Goal: Transaction & Acquisition: Purchase product/service

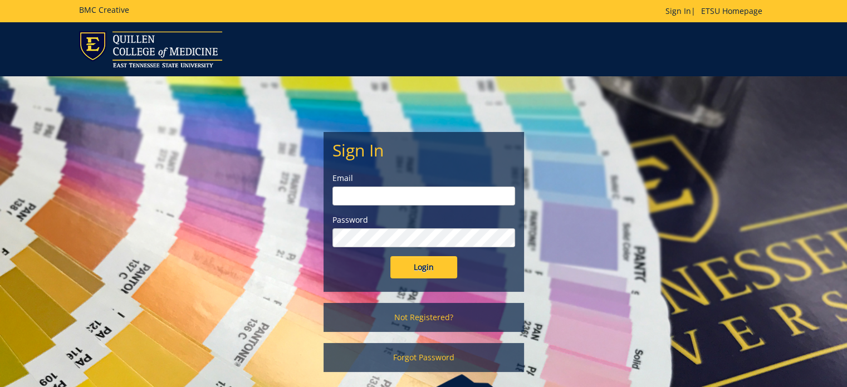
type input "gilland@etsu.edu"
click at [434, 263] on input "Login" at bounding box center [423, 267] width 67 height 22
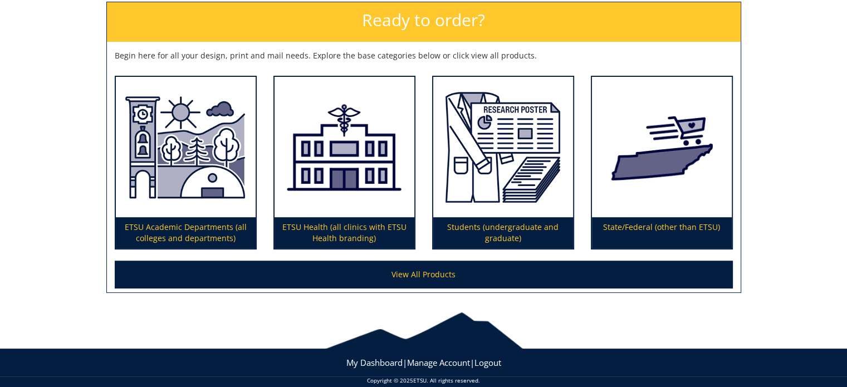
scroll to position [167, 0]
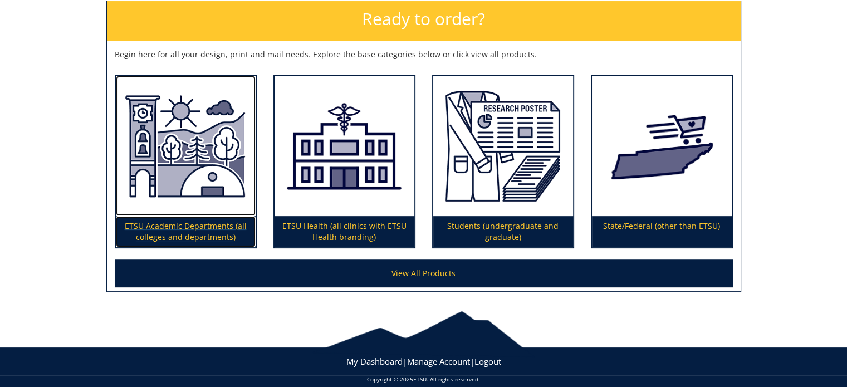
click at [194, 145] on img at bounding box center [186, 146] width 140 height 141
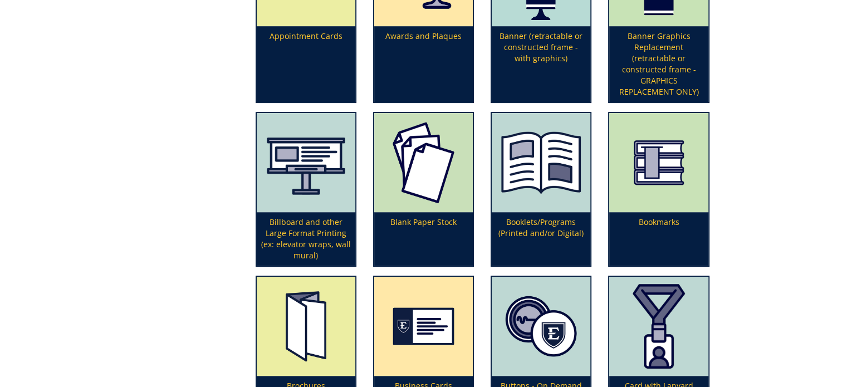
scroll to position [501, 0]
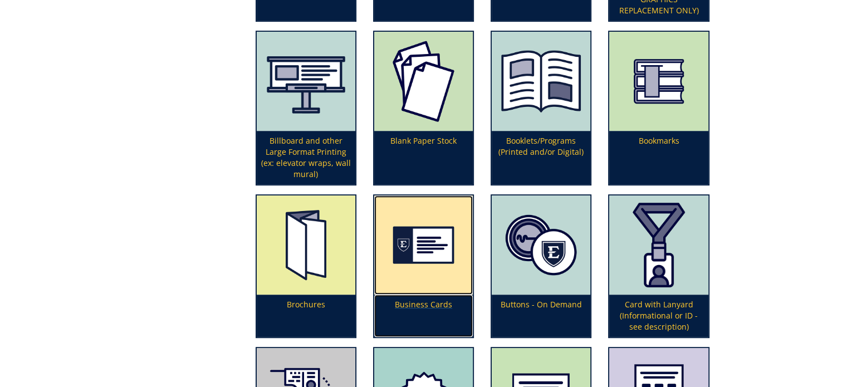
click at [420, 249] on img at bounding box center [423, 244] width 99 height 99
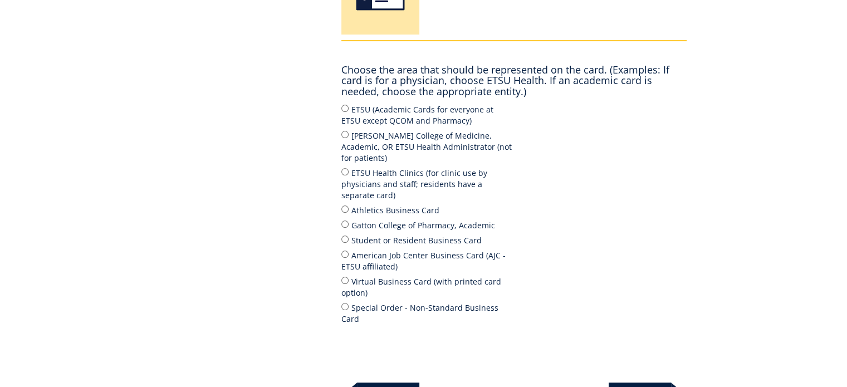
scroll to position [278, 0]
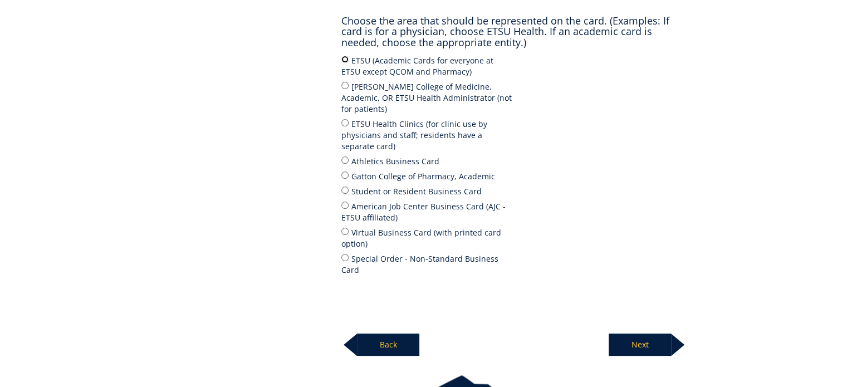
click at [343, 57] on input "ETSU (Academic Cards for everyone at ETSU except QCOM and Pharmacy)" at bounding box center [344, 59] width 7 height 7
radio input "true"
click at [637, 334] on p "Next" at bounding box center [640, 345] width 62 height 22
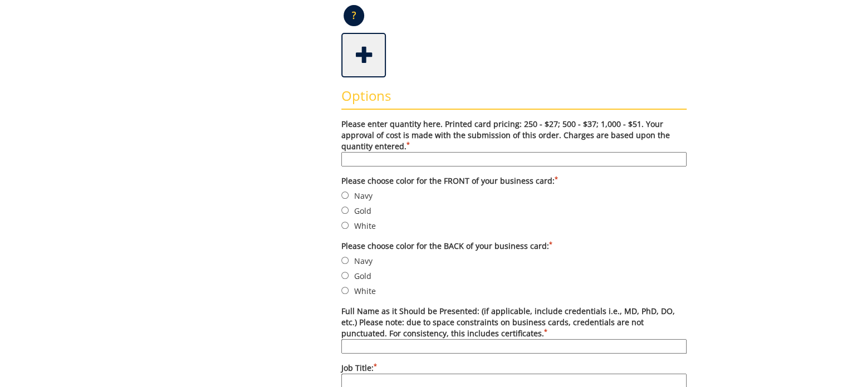
scroll to position [334, 0]
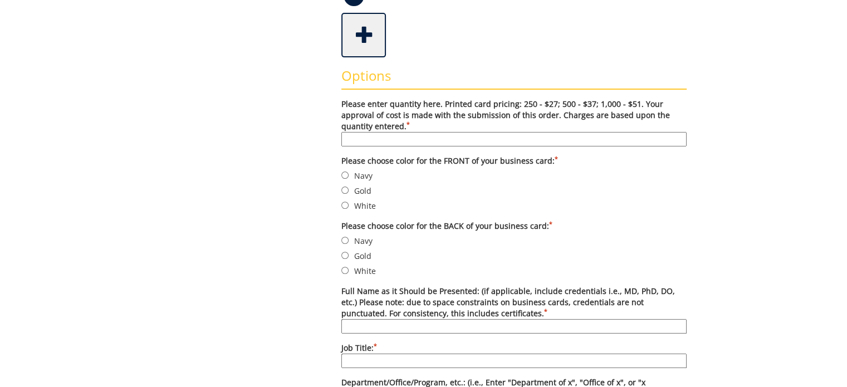
click at [464, 140] on input "Please enter quantity here. Printed card pricing: 250 - $27; 500 - $37; 1,000 -…" at bounding box center [513, 139] width 345 height 14
type input "250"
click at [346, 173] on input "Navy" at bounding box center [344, 174] width 7 height 7
radio input "true"
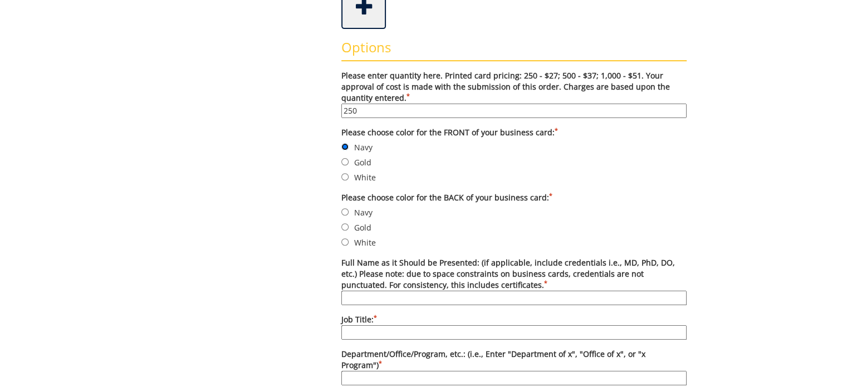
scroll to position [390, 0]
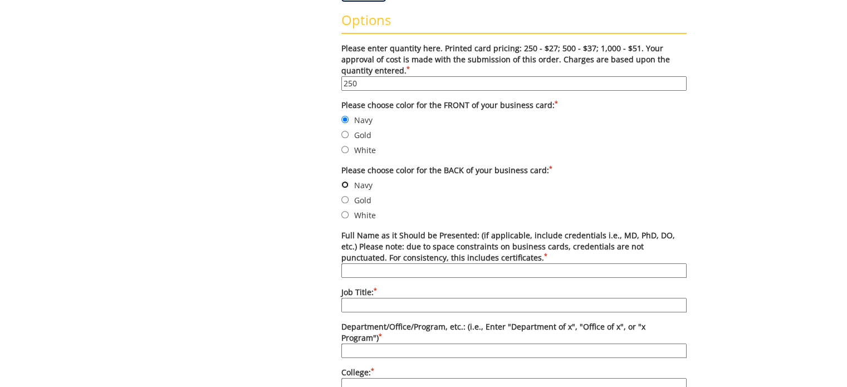
click at [346, 182] on input "Navy" at bounding box center [344, 184] width 7 height 7
radio input "true"
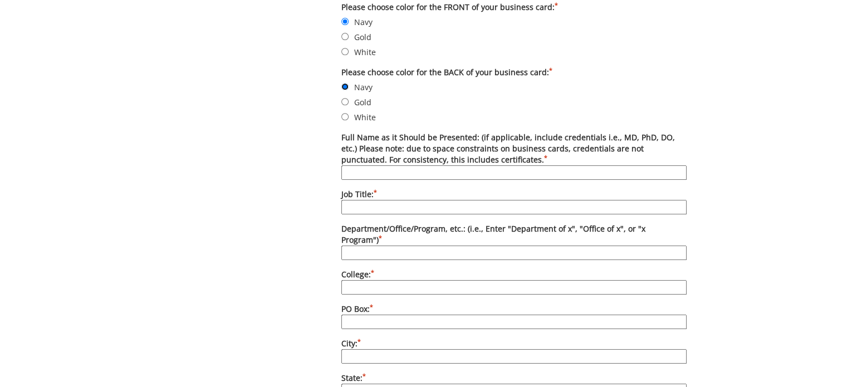
scroll to position [501, 0]
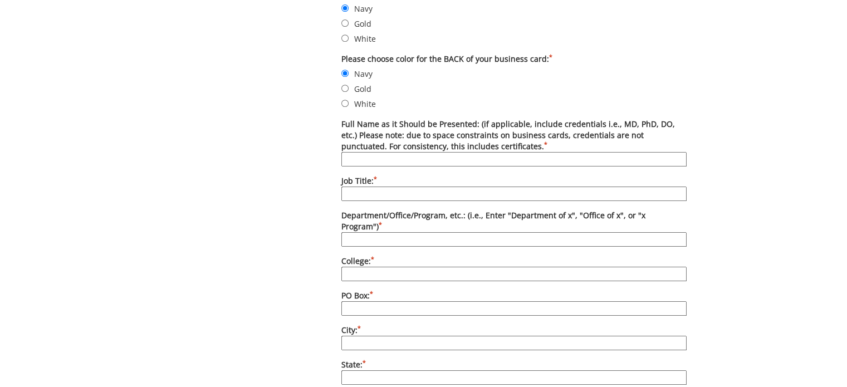
click at [399, 156] on input "Full Name as it Should be Presented: (if applicable, include credentials i.e., …" at bounding box center [513, 159] width 345 height 14
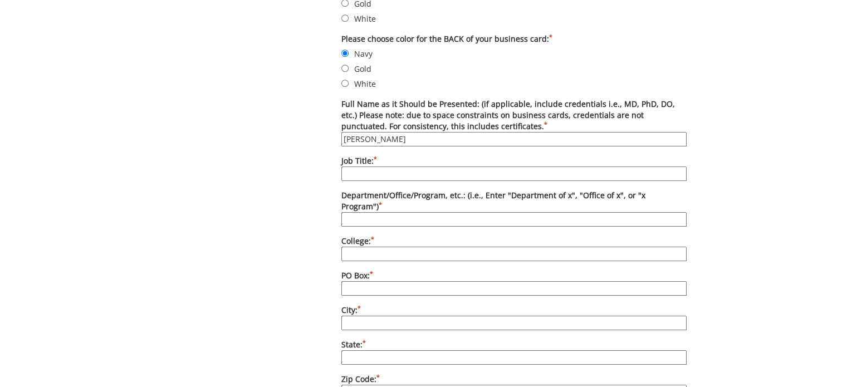
scroll to position [557, 0]
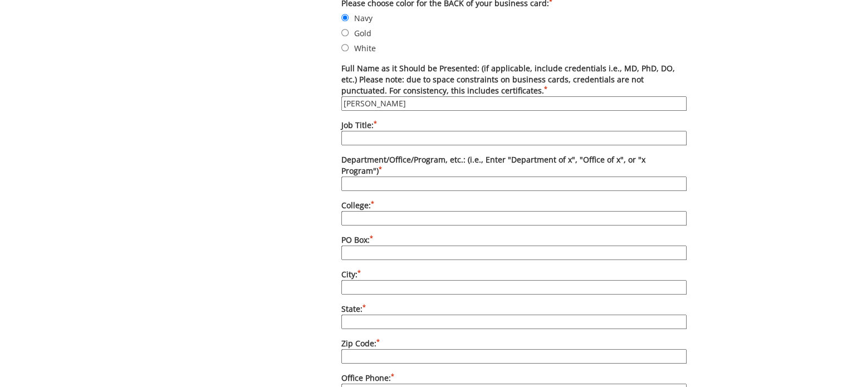
type input "Joseph A. Harrah"
click at [370, 136] on input "Job Title: *" at bounding box center [513, 138] width 345 height 14
type input "Lieutenant"
click at [383, 176] on input "Department/Office/Program, etc.: (i.e., Enter "Department of x", "Office of x",…" at bounding box center [513, 183] width 345 height 14
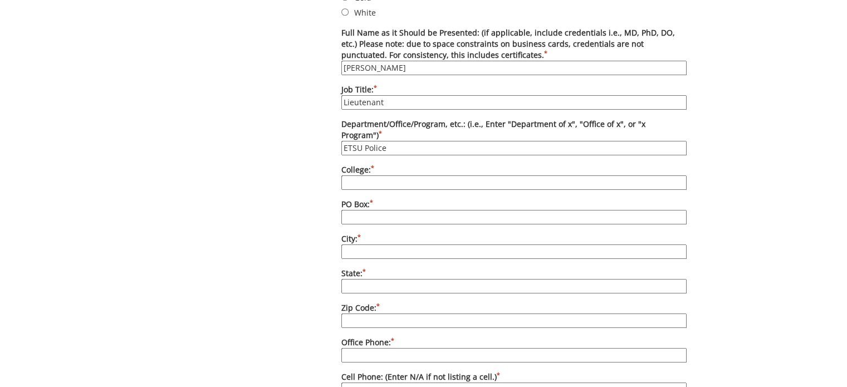
scroll to position [612, 0]
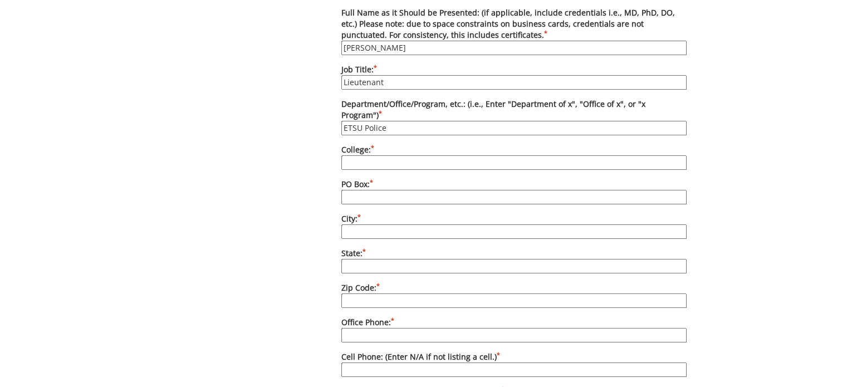
type input "ETSU Police"
click at [379, 155] on input "College: *" at bounding box center [513, 162] width 345 height 14
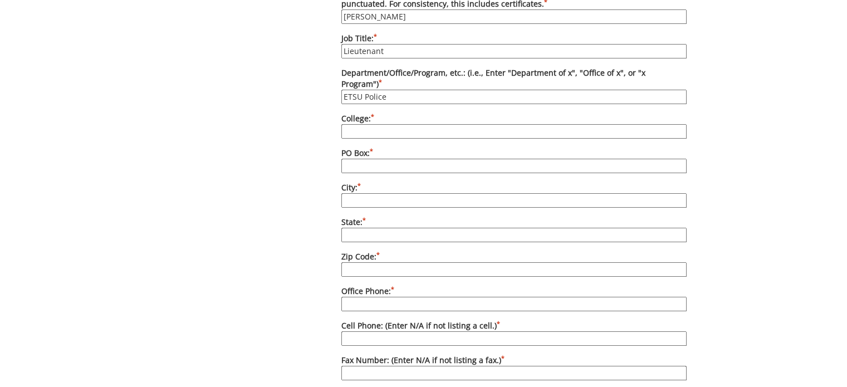
scroll to position [668, 0]
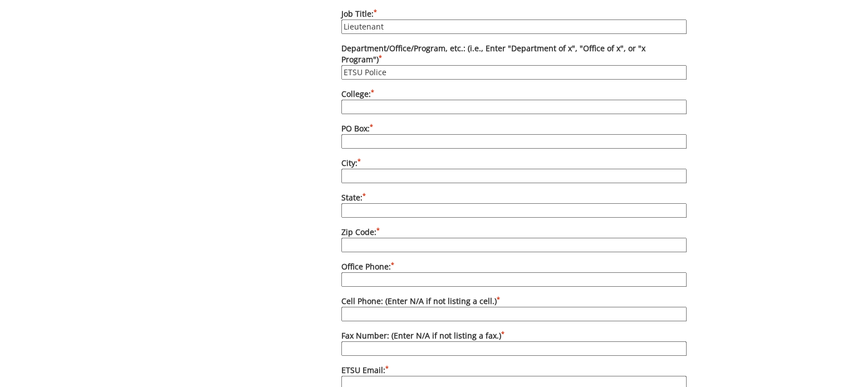
click at [362, 134] on input "PO Box: *" at bounding box center [513, 141] width 345 height 14
type input "Box 70646"
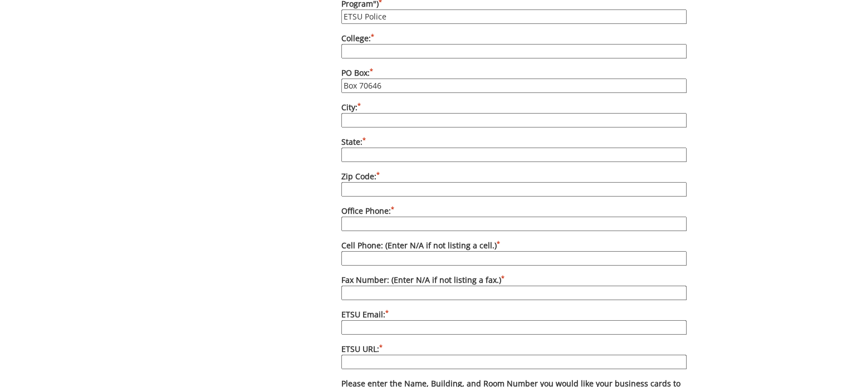
click at [351, 113] on input "City: *" at bounding box center [513, 120] width 345 height 14
type input "[GEOGRAPHIC_DATA]"
type input "TN"
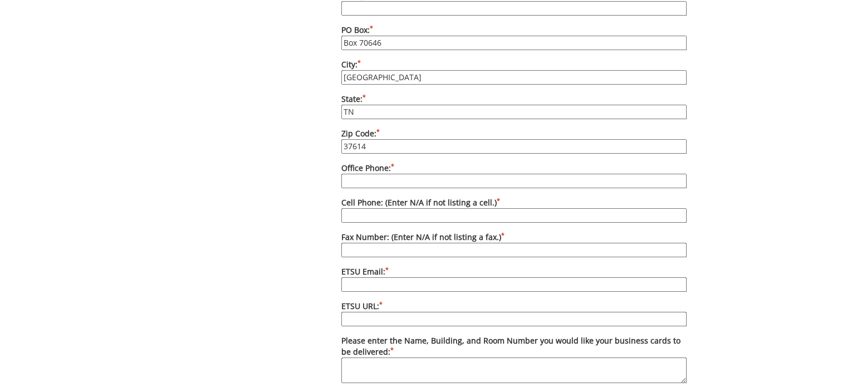
scroll to position [835, 0]
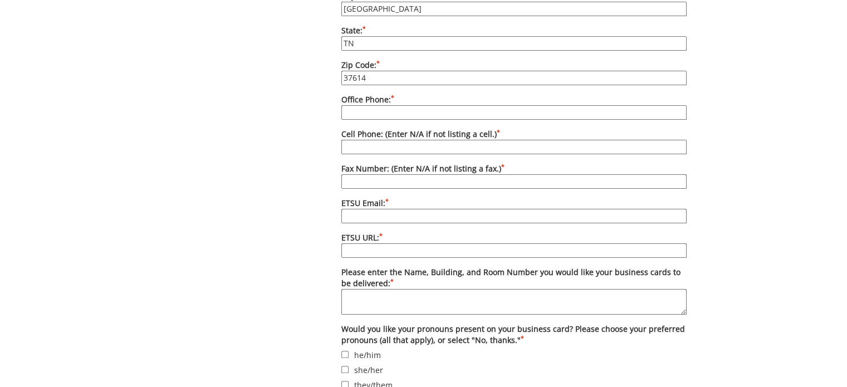
type input "37614"
click at [359, 105] on input "Office Phone: *" at bounding box center [513, 112] width 345 height 14
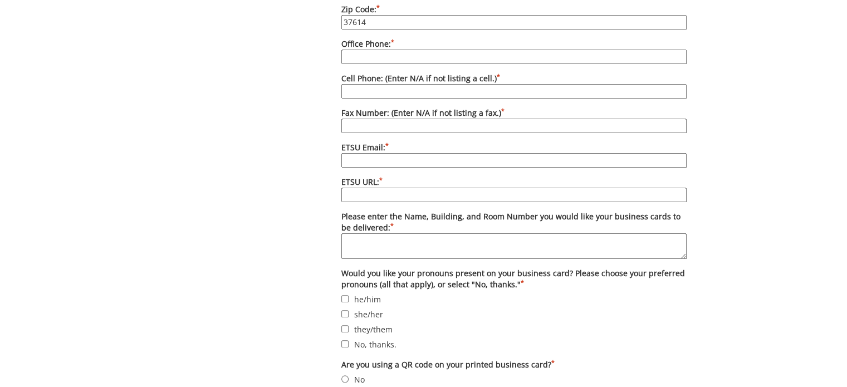
click at [370, 119] on input "Fax Number: (Enter N/A if not listing a fax.) *" at bounding box center [513, 126] width 345 height 14
type input "[PHONE_NUMBER]"
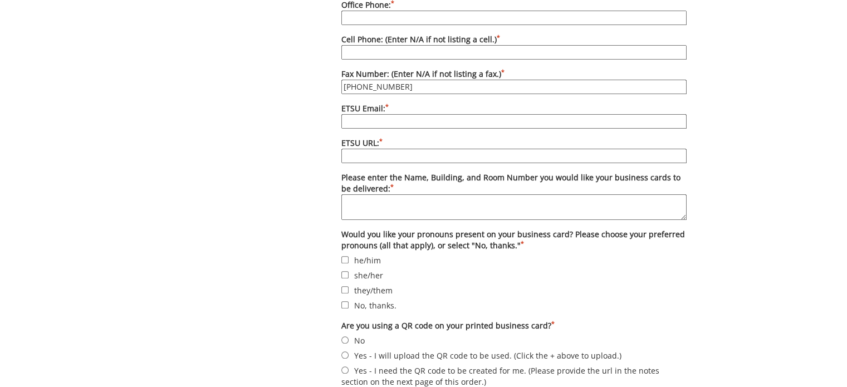
scroll to position [947, 0]
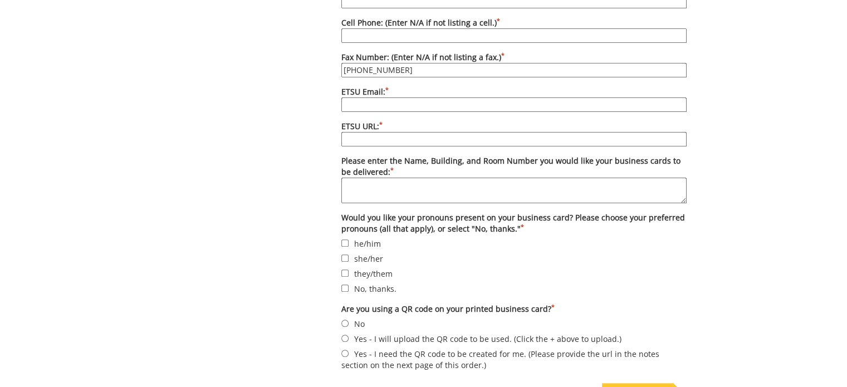
click at [350, 97] on input "ETSU Email: *" at bounding box center [513, 104] width 345 height 14
type input "harrahj@etsu.edu"
click at [379, 132] on input "ETSU URL: *" at bounding box center [513, 139] width 345 height 14
type input "www.etsu.edu/police"
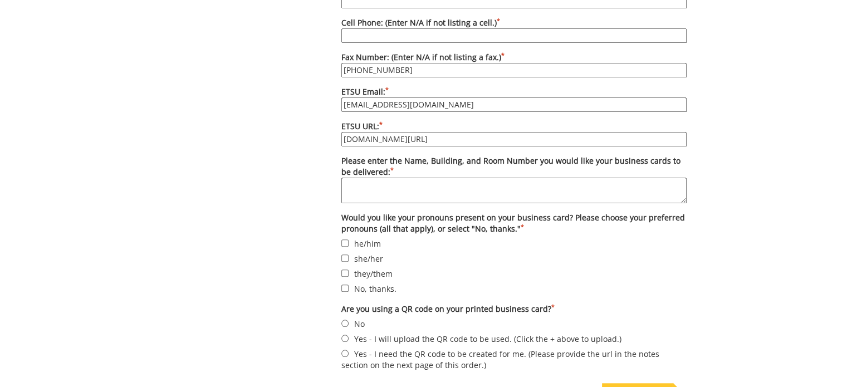
scroll to position [1002, 0]
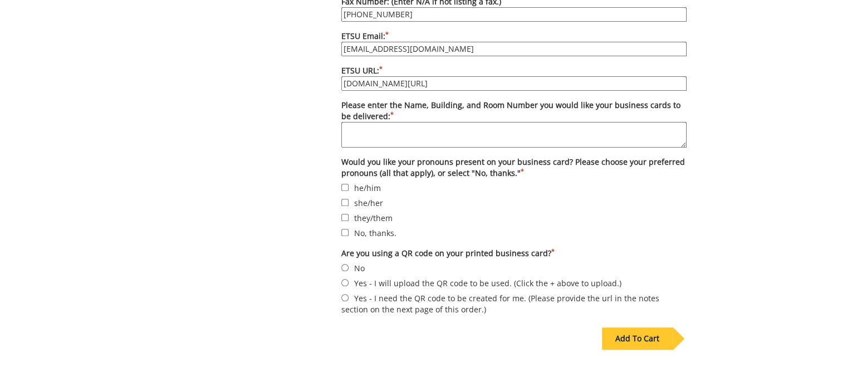
click at [380, 122] on textarea "Please enter the Name, Building, and Room Number you would like your business c…" at bounding box center [513, 135] width 345 height 26
type textarea "ETSU Parking Garage, 2nd floor, Room 205, attention [PERSON_NAME]"
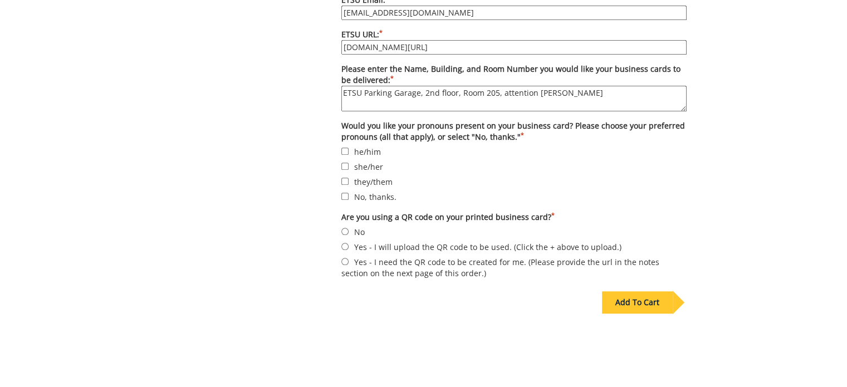
scroll to position [1058, 0]
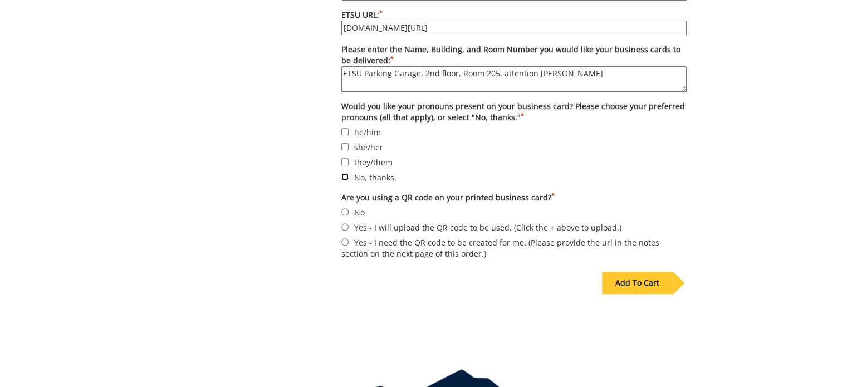
click at [347, 173] on input "No, thanks." at bounding box center [344, 176] width 7 height 7
checkbox input "true"
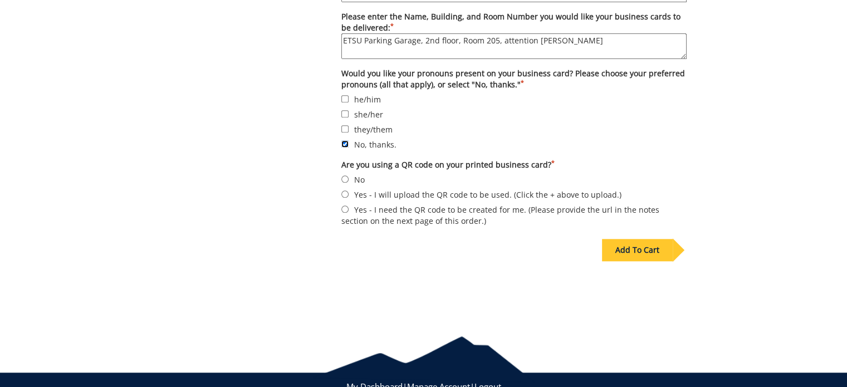
scroll to position [1109, 0]
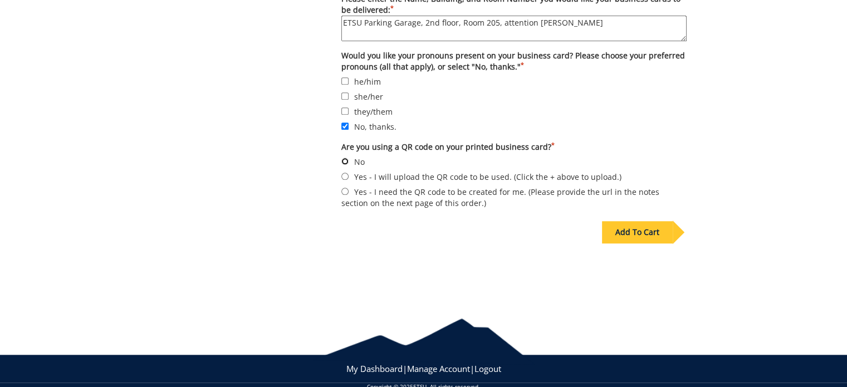
click at [345, 158] on input "No" at bounding box center [344, 161] width 7 height 7
radio input "true"
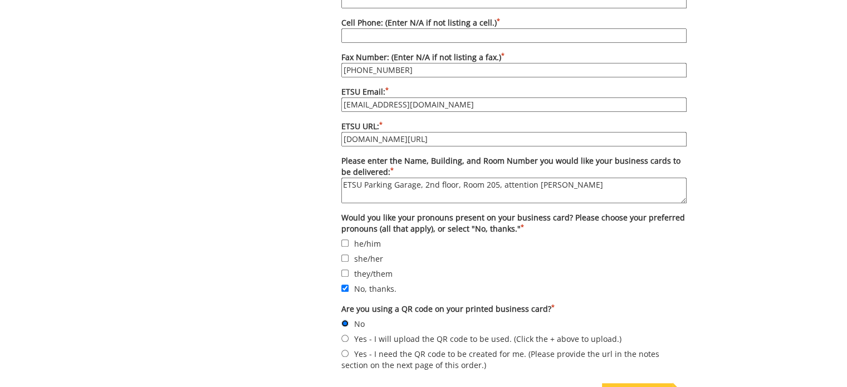
scroll to position [830, 0]
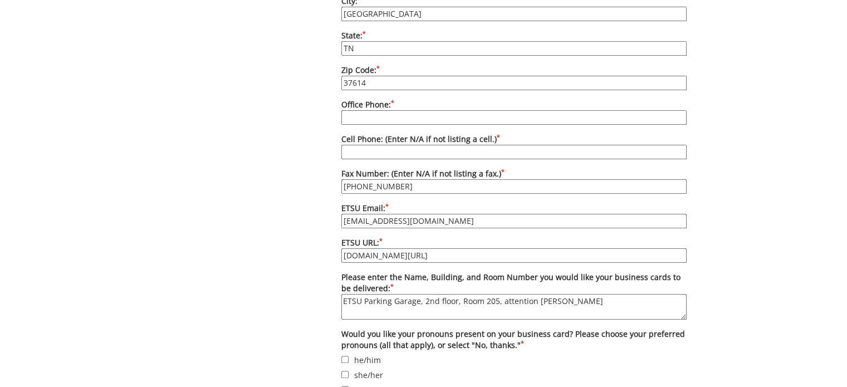
drag, startPoint x: 425, startPoint y: 238, endPoint x: 313, endPoint y: 235, distance: 111.9
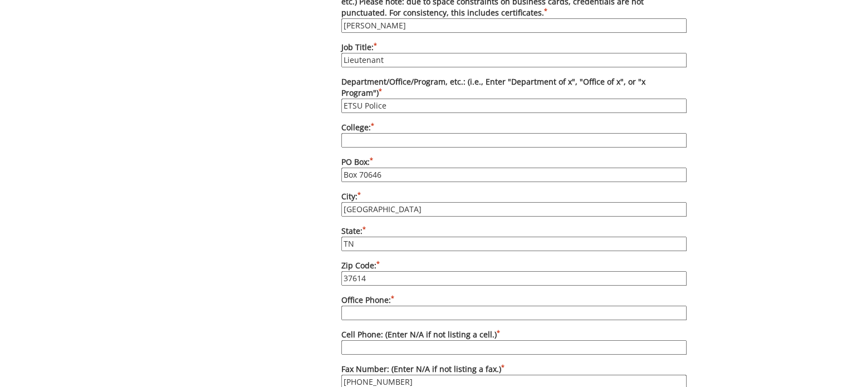
scroll to position [607, 0]
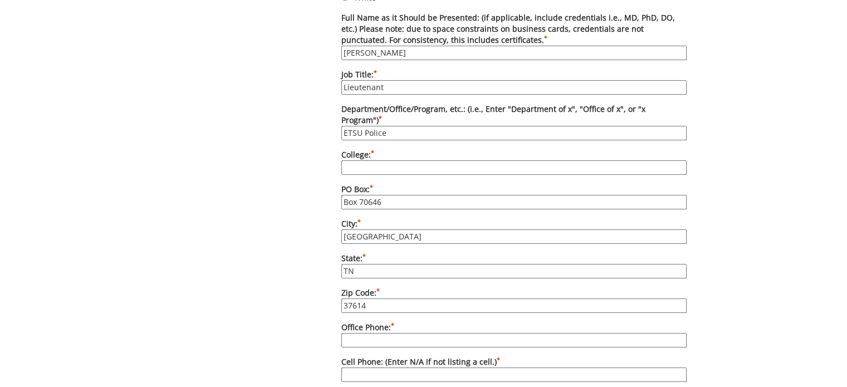
click at [377, 160] on input "College: *" at bounding box center [513, 167] width 345 height 14
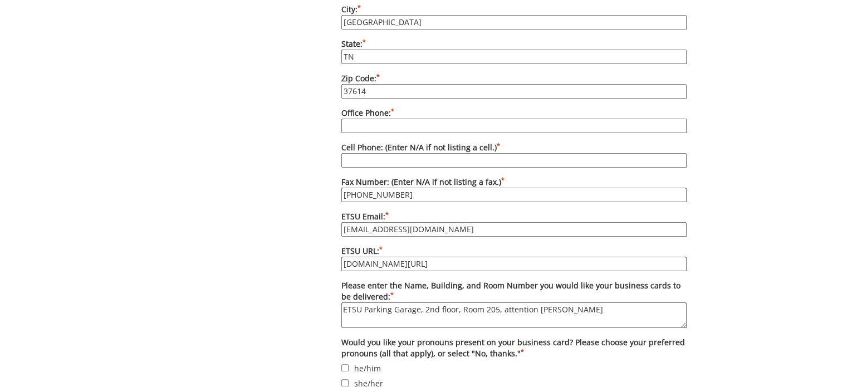
scroll to position [830, 0]
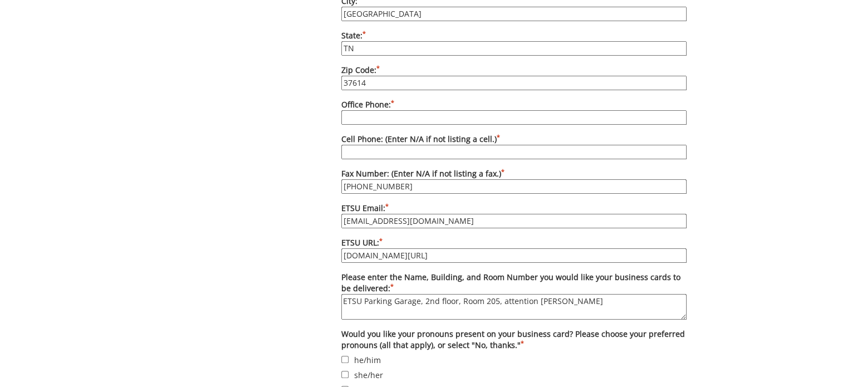
click at [410, 110] on input "Office Phone: *" at bounding box center [513, 117] width 345 height 14
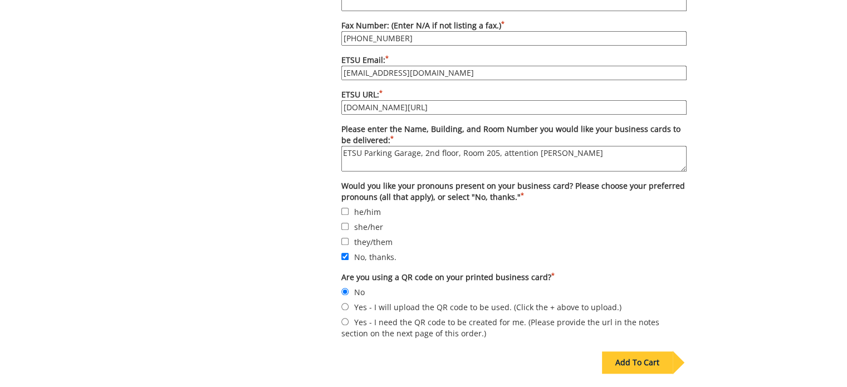
scroll to position [1109, 0]
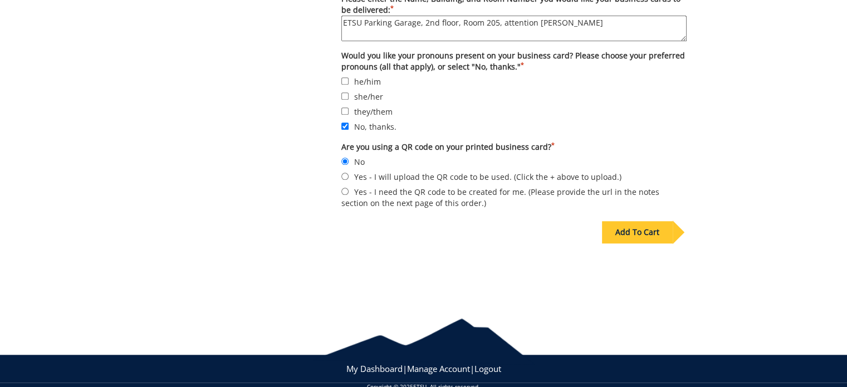
type input "[PHONE_NUMBER]"
click at [651, 221] on div "Add To Cart" at bounding box center [637, 232] width 71 height 22
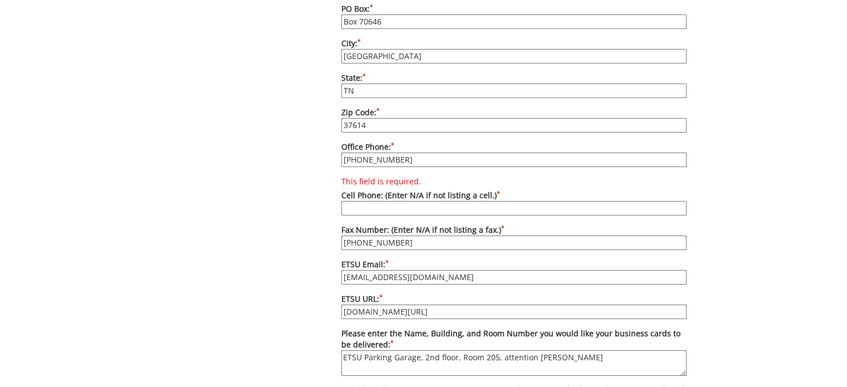
scroll to position [788, 0]
click at [379, 200] on input "This field is required. Cell Phone: (Enter N/A if not listing a cell.) *" at bounding box center [513, 207] width 345 height 14
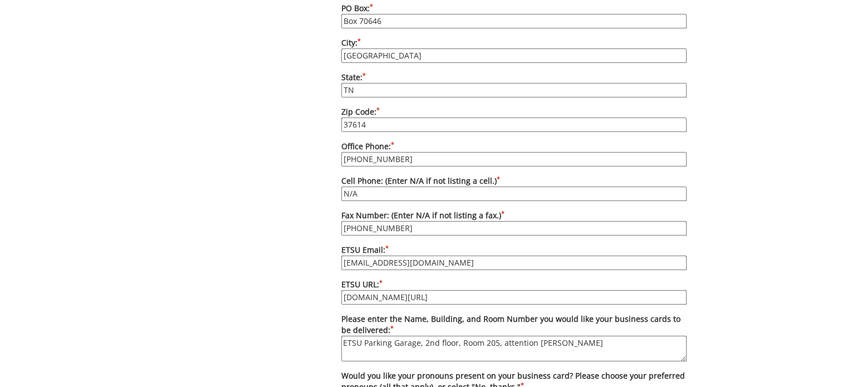
scroll to position [1109, 0]
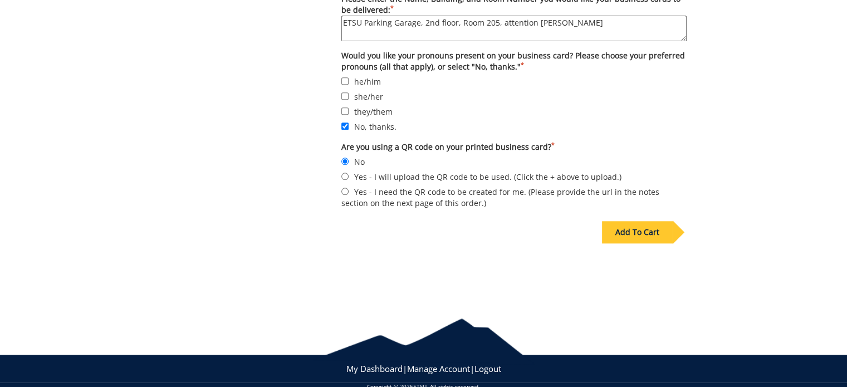
type input "N/A"
click at [648, 221] on div "Add To Cart" at bounding box center [637, 232] width 71 height 22
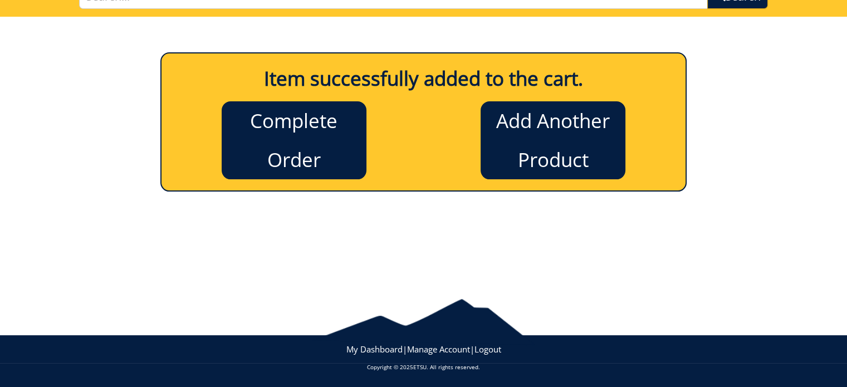
scroll to position [0, 0]
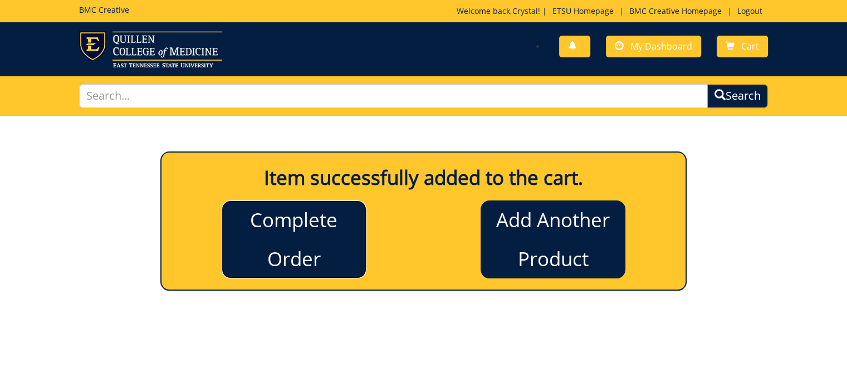
click at [293, 246] on link "Complete Order" at bounding box center [294, 239] width 145 height 78
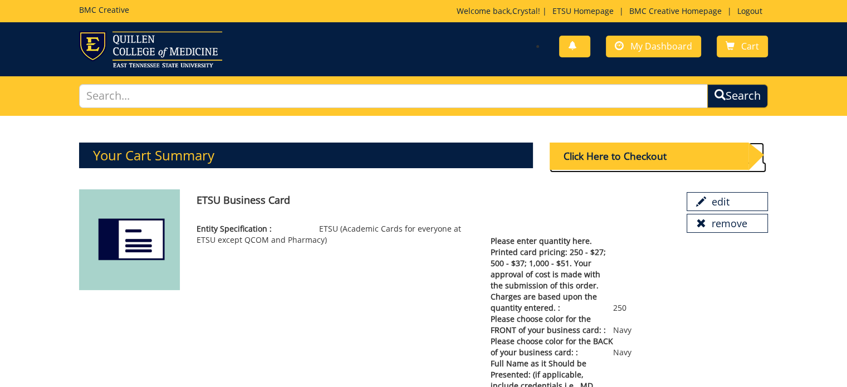
click at [646, 154] on div "Click Here to Checkout" at bounding box center [649, 156] width 199 height 27
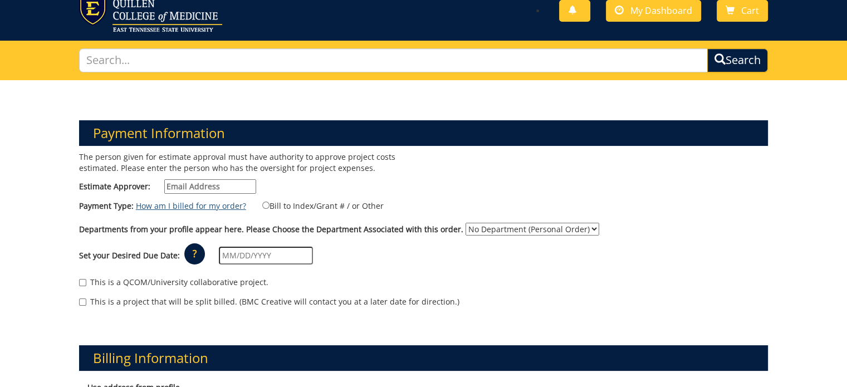
scroll to position [56, 0]
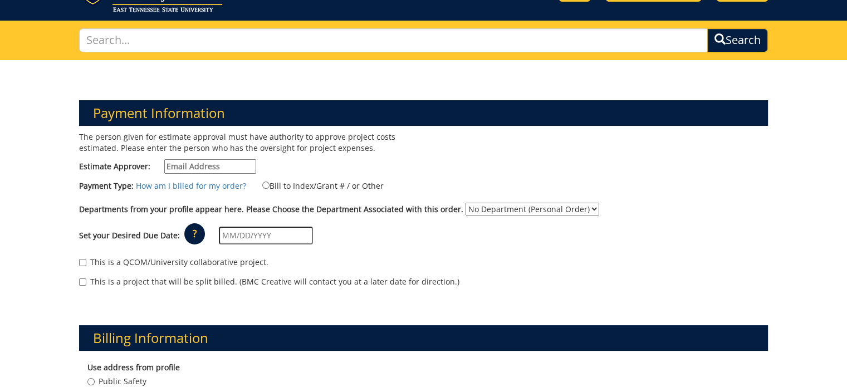
click at [193, 163] on input "Estimate Approver:" at bounding box center [210, 166] width 92 height 14
type input "[PERSON_NAME][EMAIL_ADDRESS][DOMAIN_NAME]"
type input "1043 [PERSON_NAME] Dr"
type input "Box 70646"
type input "[GEOGRAPHIC_DATA]"
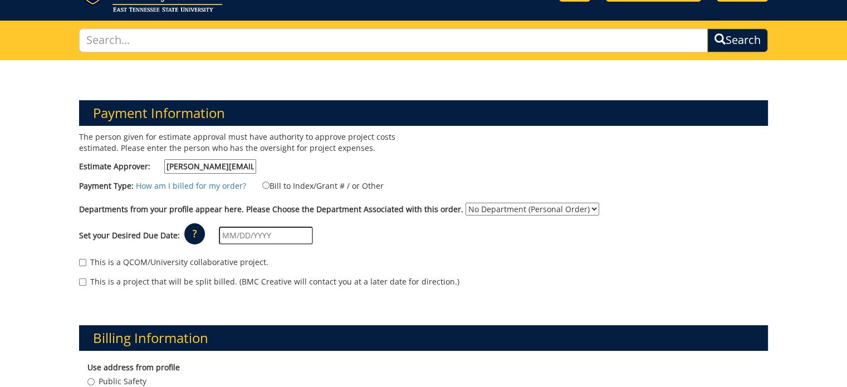
type input "37614"
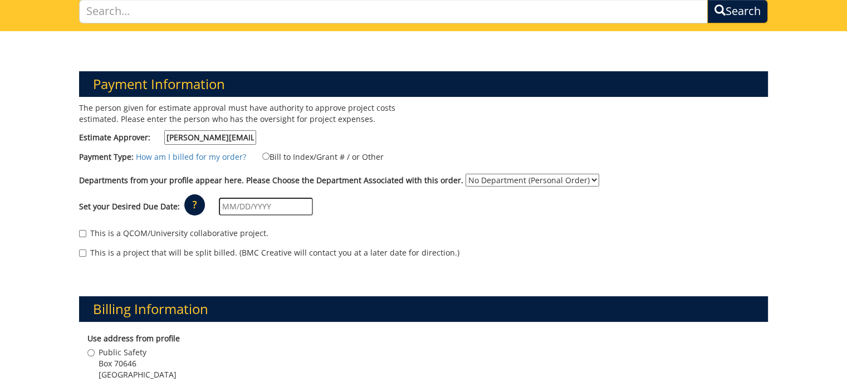
scroll to position [111, 0]
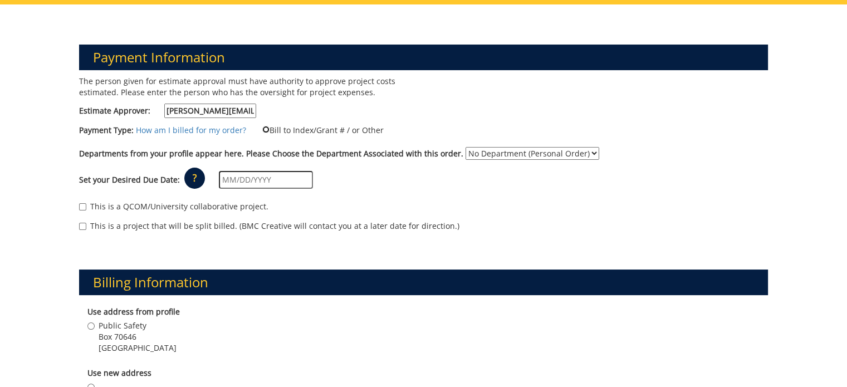
click at [263, 129] on input "Bill to Index/Grant # / or Other" at bounding box center [265, 129] width 7 height 7
radio input "true"
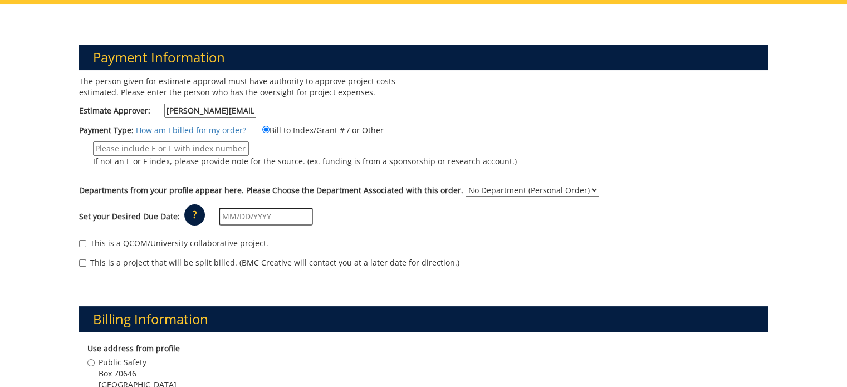
paste input "10-22400-100000-100-{INSERT ACCOUNT}-500-999-999-999"
click at [102, 146] on input "10-22400-100000-100-{INSERT ACCOUNT}-500-999-999-999" at bounding box center [171, 148] width 156 height 14
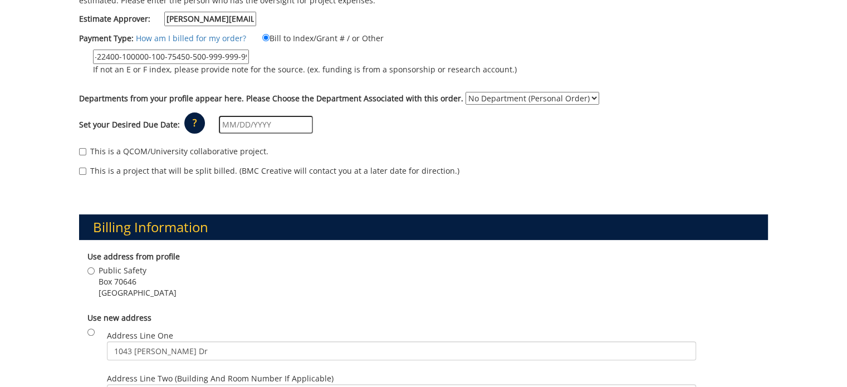
scroll to position [223, 0]
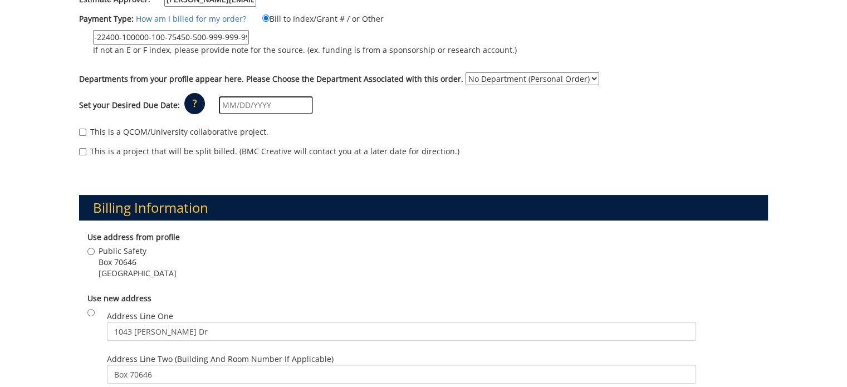
type input "10-22400-100000-100-75450-500-999-999-999"
click at [479, 75] on select "No Department (Personal Order) Public Safety" at bounding box center [532, 78] width 134 height 13
select select "156"
click at [465, 72] on select "No Department (Personal Order) Public Safety" at bounding box center [532, 78] width 134 height 13
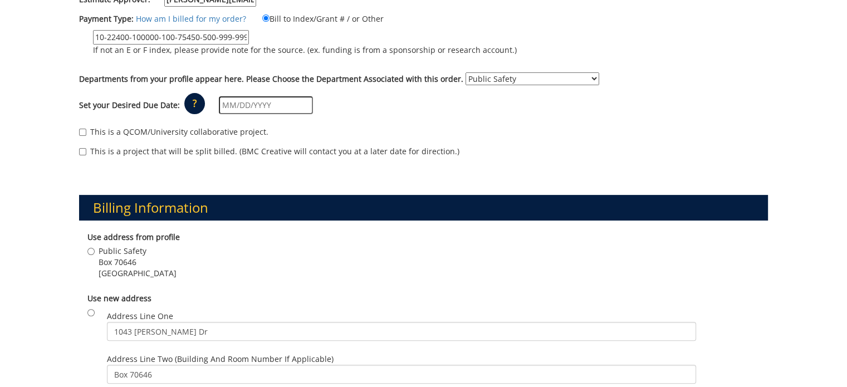
click at [255, 98] on input "text" at bounding box center [266, 105] width 94 height 18
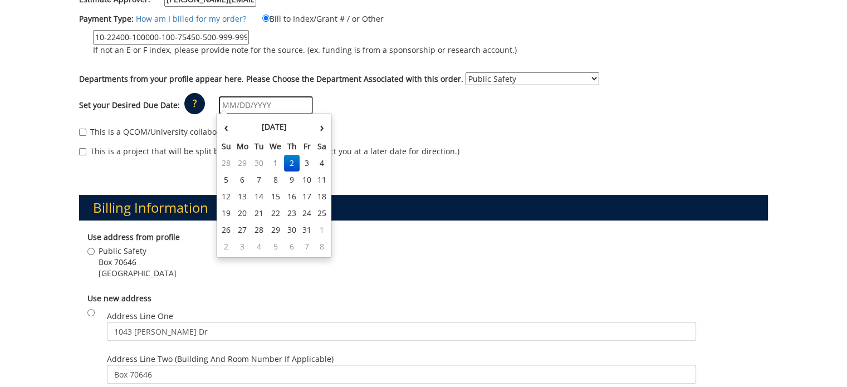
click at [395, 124] on div "This is a QCOM/University collaborative project. This is a project that will be…" at bounding box center [424, 144] width 706 height 47
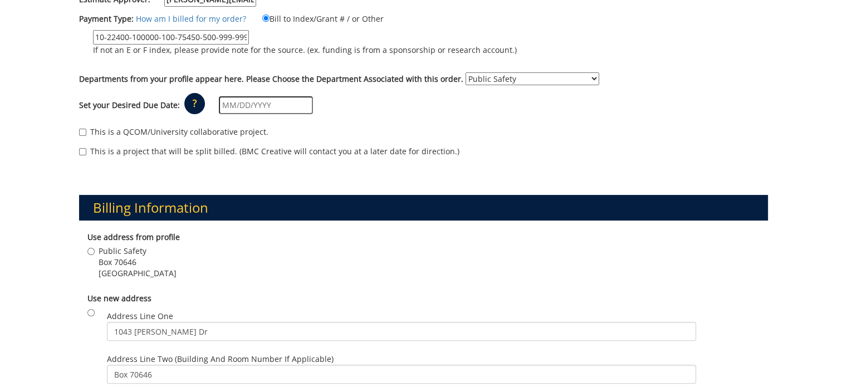
click at [265, 102] on input "text" at bounding box center [266, 105] width 94 height 18
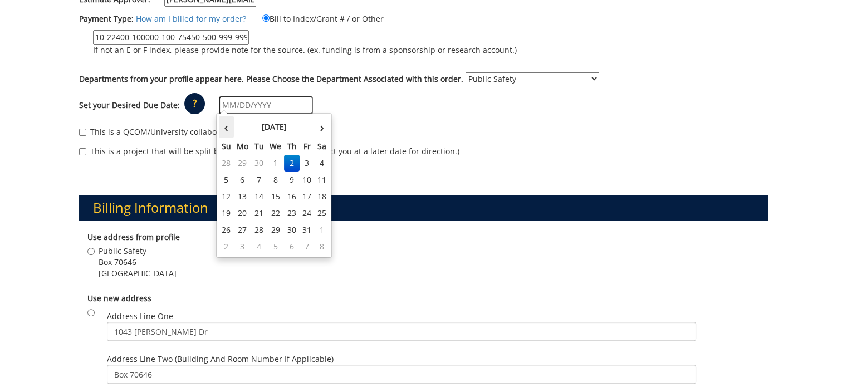
click at [228, 126] on th "‹" at bounding box center [226, 127] width 15 height 22
type input "[DATE]"
click at [317, 126] on th "›" at bounding box center [322, 127] width 14 height 22
click at [290, 160] on td "2" at bounding box center [292, 163] width 16 height 17
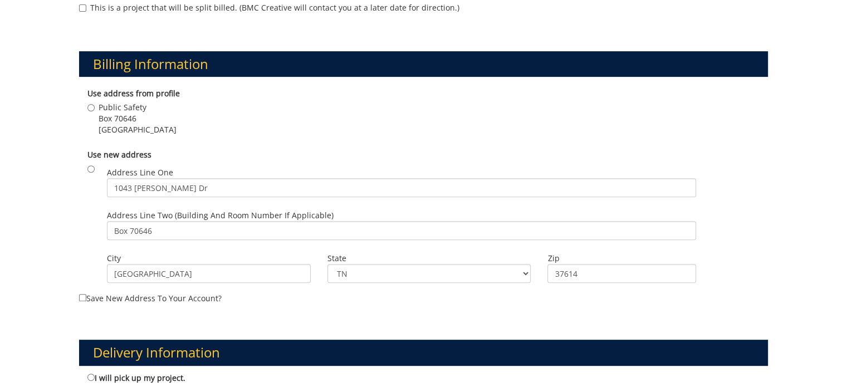
scroll to position [390, 0]
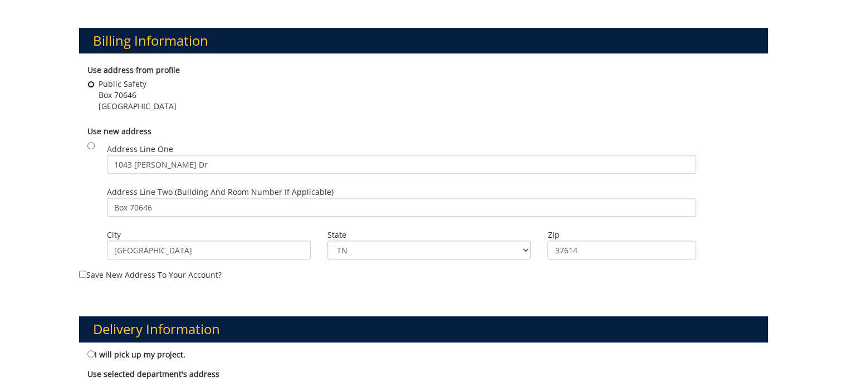
click at [90, 83] on input "Public Safety Box 70646 Johnson City , TN 37614" at bounding box center [90, 84] width 7 height 7
radio input "true"
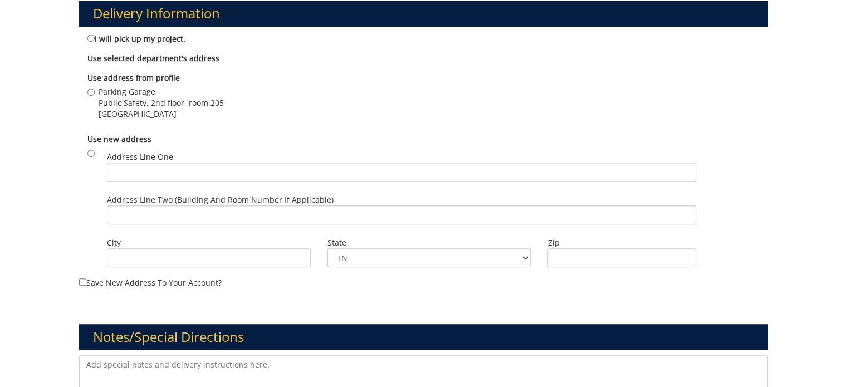
scroll to position [724, 0]
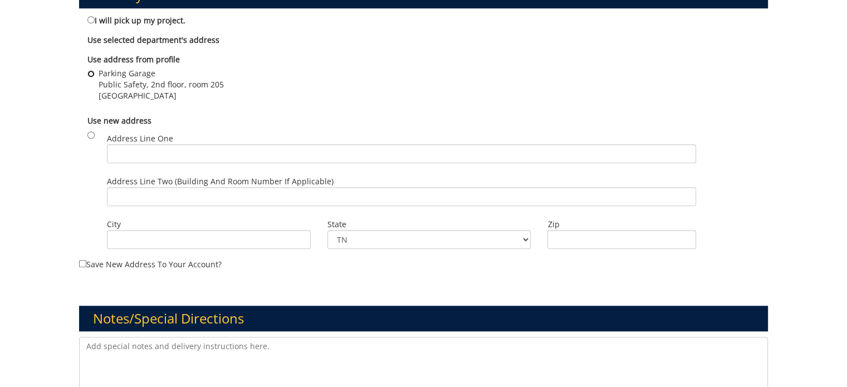
click at [91, 72] on input "Parking Garage Public Safety, 2nd floor, room 205 Johnson City , TN 37614" at bounding box center [90, 73] width 7 height 7
radio input "true"
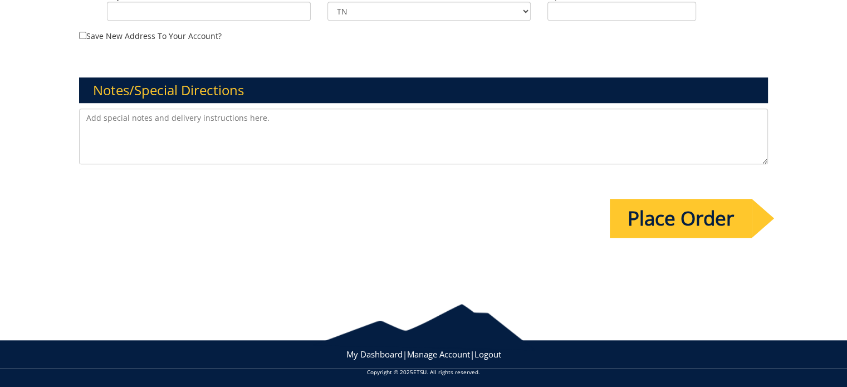
scroll to position [954, 0]
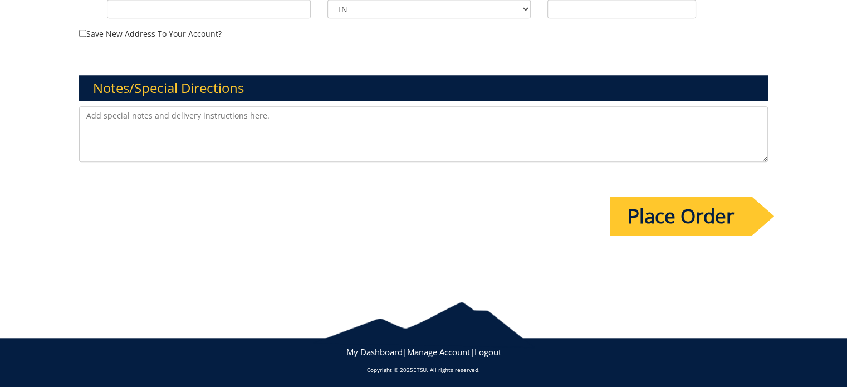
click at [662, 213] on input "Place Order" at bounding box center [681, 216] width 142 height 39
